Goal: Transaction & Acquisition: Purchase product/service

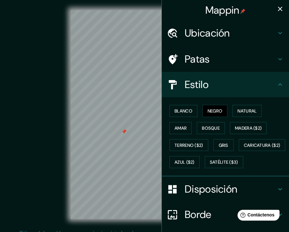
scroll to position [64, 0]
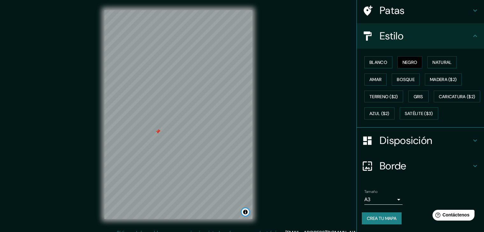
click at [244, 212] on button "Activar o desactivar atribución" at bounding box center [246, 212] width 8 height 8
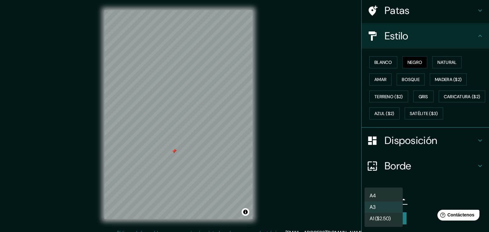
click at [289, 197] on body "Mappin Ubicación Nepeña, [GEOGRAPHIC_DATA], [GEOGRAPHIC_DATA] Patas Estilo Blan…" at bounding box center [244, 116] width 489 height 232
click at [289, 215] on li "A1 ($2.50)" at bounding box center [383, 220] width 38 height 12
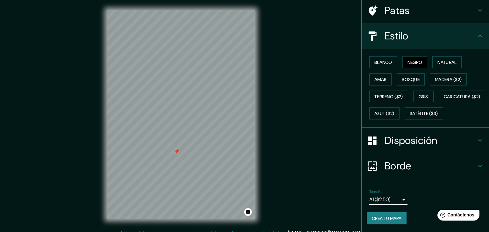
click at [289, 204] on body "Mappin Ubicación Nepeña, [GEOGRAPHIC_DATA], [GEOGRAPHIC_DATA] Patas Estilo Blan…" at bounding box center [244, 116] width 489 height 232
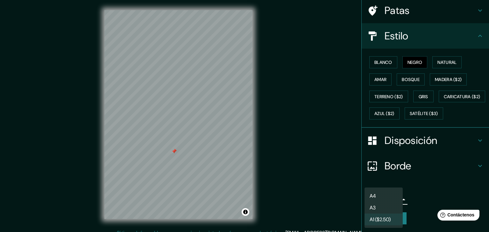
click at [289, 205] on li "A3" at bounding box center [383, 208] width 38 height 12
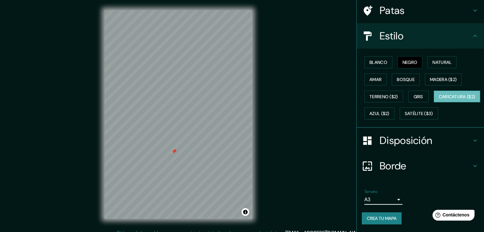
click at [289, 95] on font "Caricatura ($2)" at bounding box center [457, 97] width 37 height 6
click at [289, 117] on font "Satélite ($3)" at bounding box center [419, 113] width 28 height 8
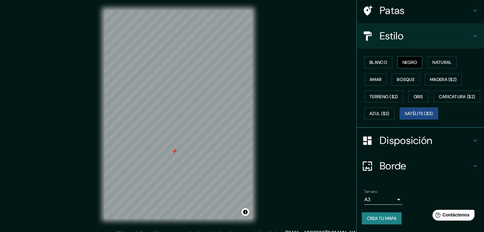
click at [289, 60] on font "Negro" at bounding box center [410, 63] width 15 height 6
click at [289, 60] on font "Blanco" at bounding box center [378, 63] width 18 height 6
click at [289, 60] on font "Negro" at bounding box center [410, 63] width 15 height 6
click at [289, 60] on font "Blanco" at bounding box center [378, 63] width 18 height 6
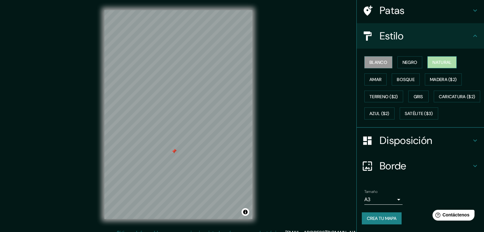
click at [289, 60] on font "Natural" at bounding box center [441, 63] width 19 height 6
click at [289, 60] on font "Negro" at bounding box center [410, 63] width 15 height 6
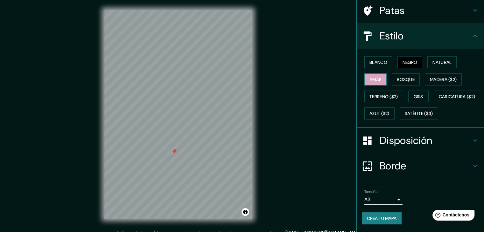
click at [289, 77] on font "Amar" at bounding box center [375, 80] width 12 height 6
click at [289, 77] on font "Bosque" at bounding box center [406, 80] width 18 height 6
click at [289, 60] on font "Negro" at bounding box center [410, 63] width 15 height 6
click at [0, 173] on div "© Mapbox © OpenStreetMap Improve this map" at bounding box center [179, 114] width 436 height 209
drag, startPoint x: 0, startPoint y: 176, endPoint x: 141, endPoint y: 236, distance: 153.3
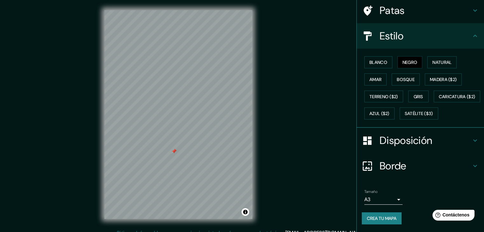
click at [141, 232] on html "Mappin Ubicación Nepeña, [GEOGRAPHIC_DATA], [GEOGRAPHIC_DATA] Patas Estilo Blan…" at bounding box center [242, 116] width 484 height 232
